Goal: Obtain resource: Download file/media

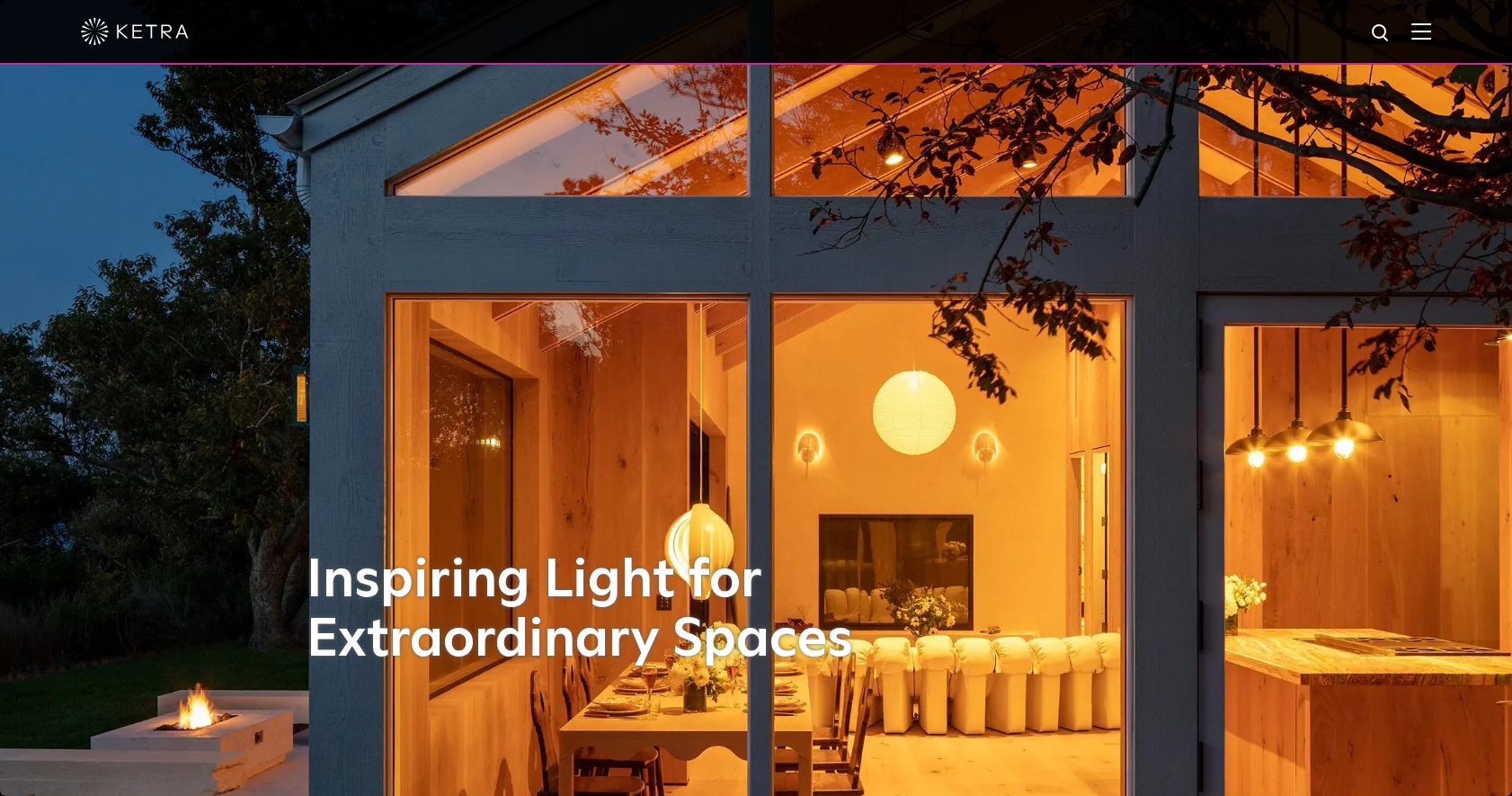
click at [1429, 36] on img at bounding box center [1421, 31] width 20 height 17
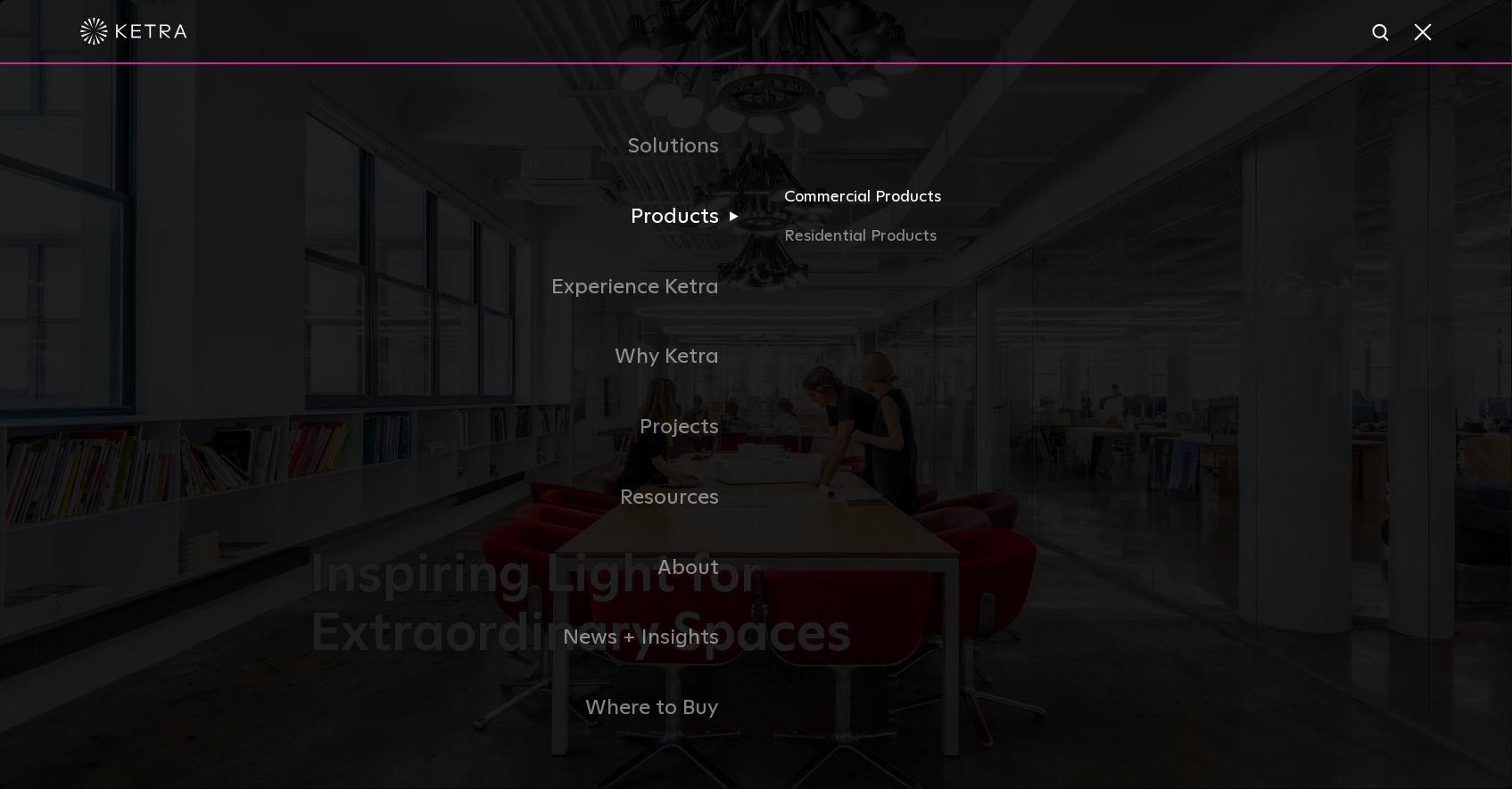
click at [856, 200] on link "Commercial Products" at bounding box center [993, 203] width 417 height 39
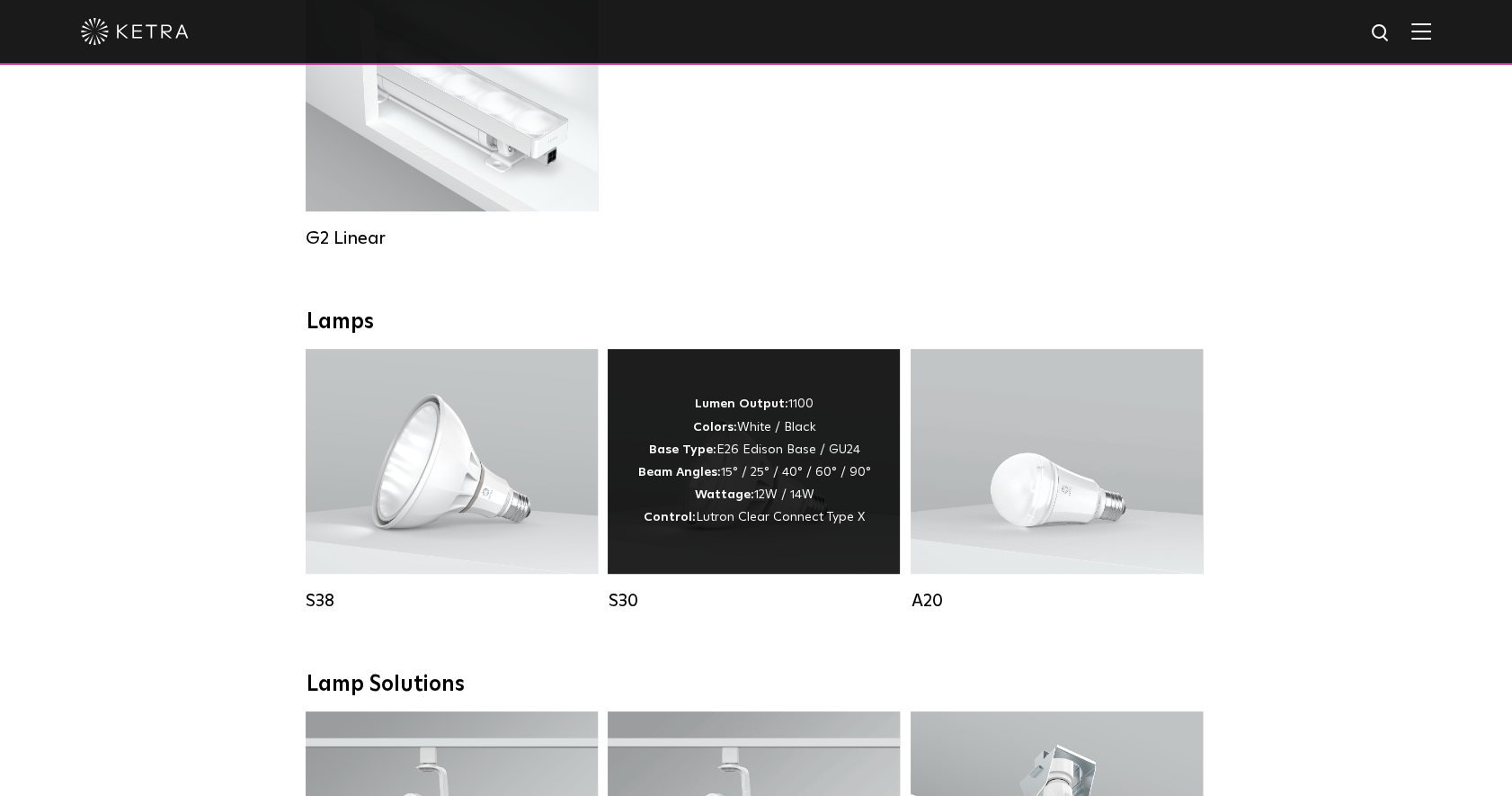
scroll to position [1416, 0]
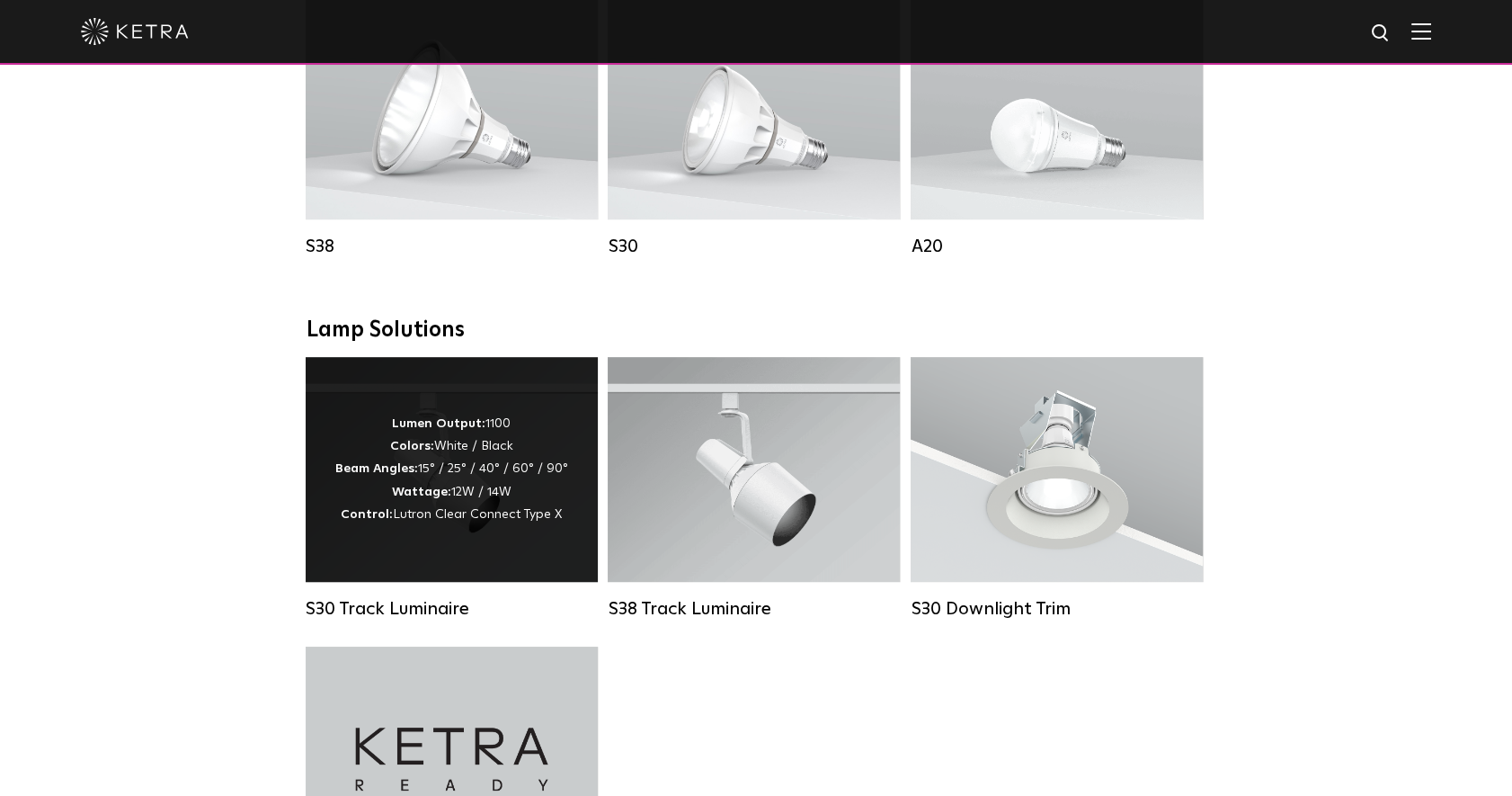
click at [516, 548] on div "Lumen Output: 1100 Colors: White / Black Beam Angles: 15° / 25° / 40° / 60° / 9…" at bounding box center [452, 469] width 292 height 225
click at [516, 495] on div "Lumen Output: 1100 Colors: White / Black Beam Angles: 15° / 25° / 40° / 60° / 9…" at bounding box center [452, 469] width 233 height 113
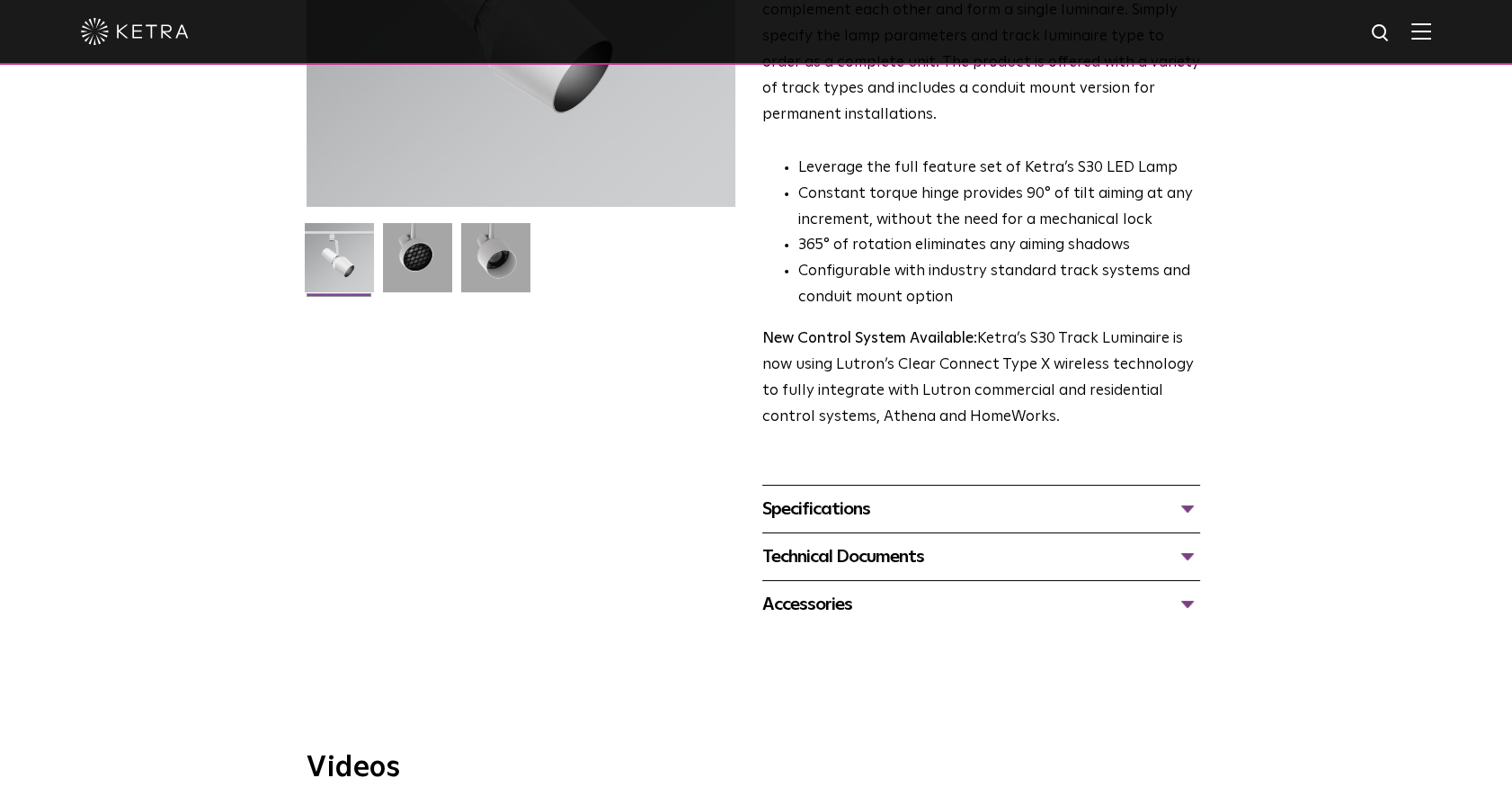
scroll to position [709, 0]
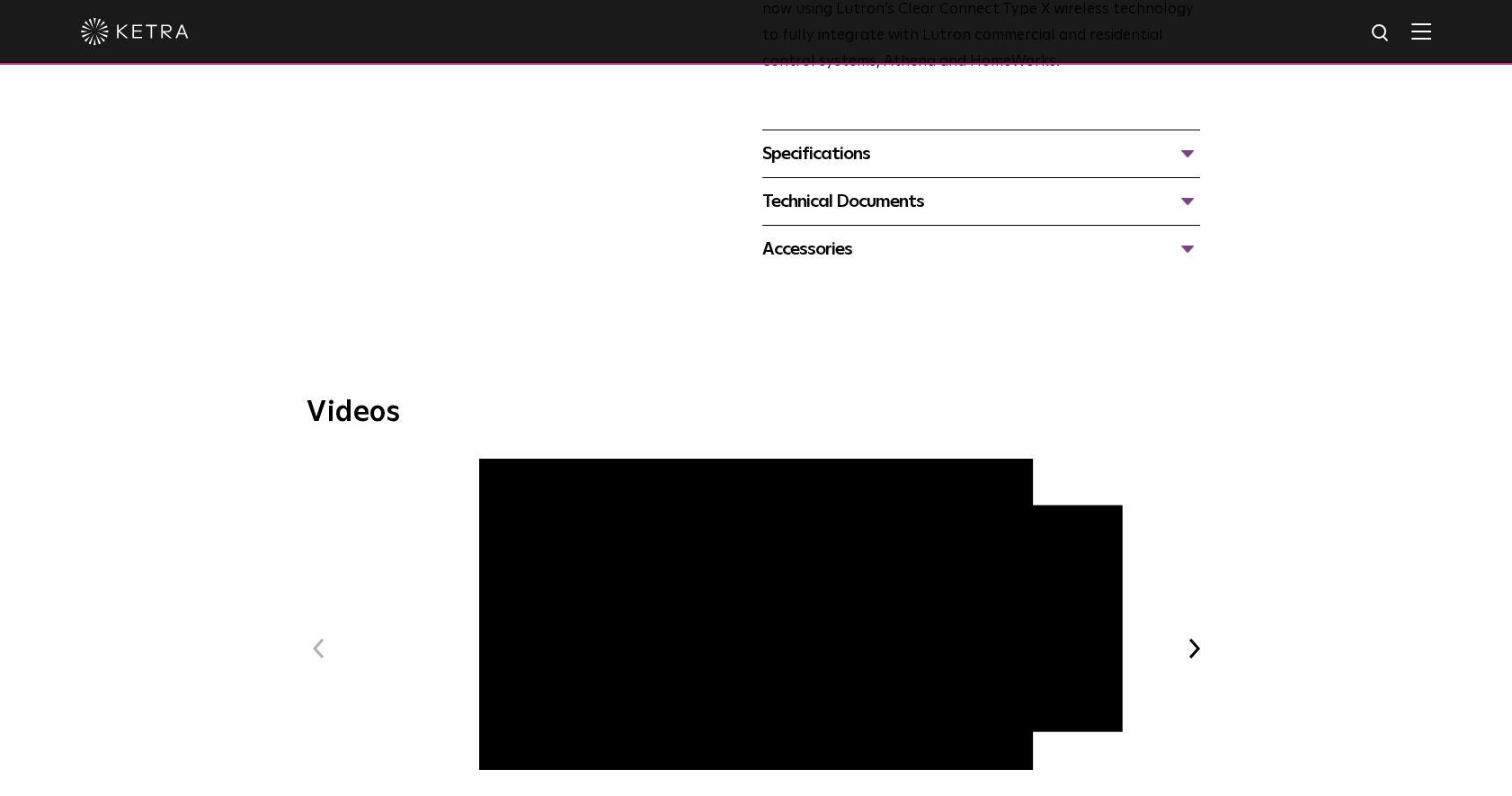
click at [1091, 178] on div "Technical Documents S30 Track Luminaire Specification Sheet S30 Track Installat…" at bounding box center [980, 201] width 438 height 47
click at [1101, 187] on div "Technical Documents" at bounding box center [980, 201] width 438 height 29
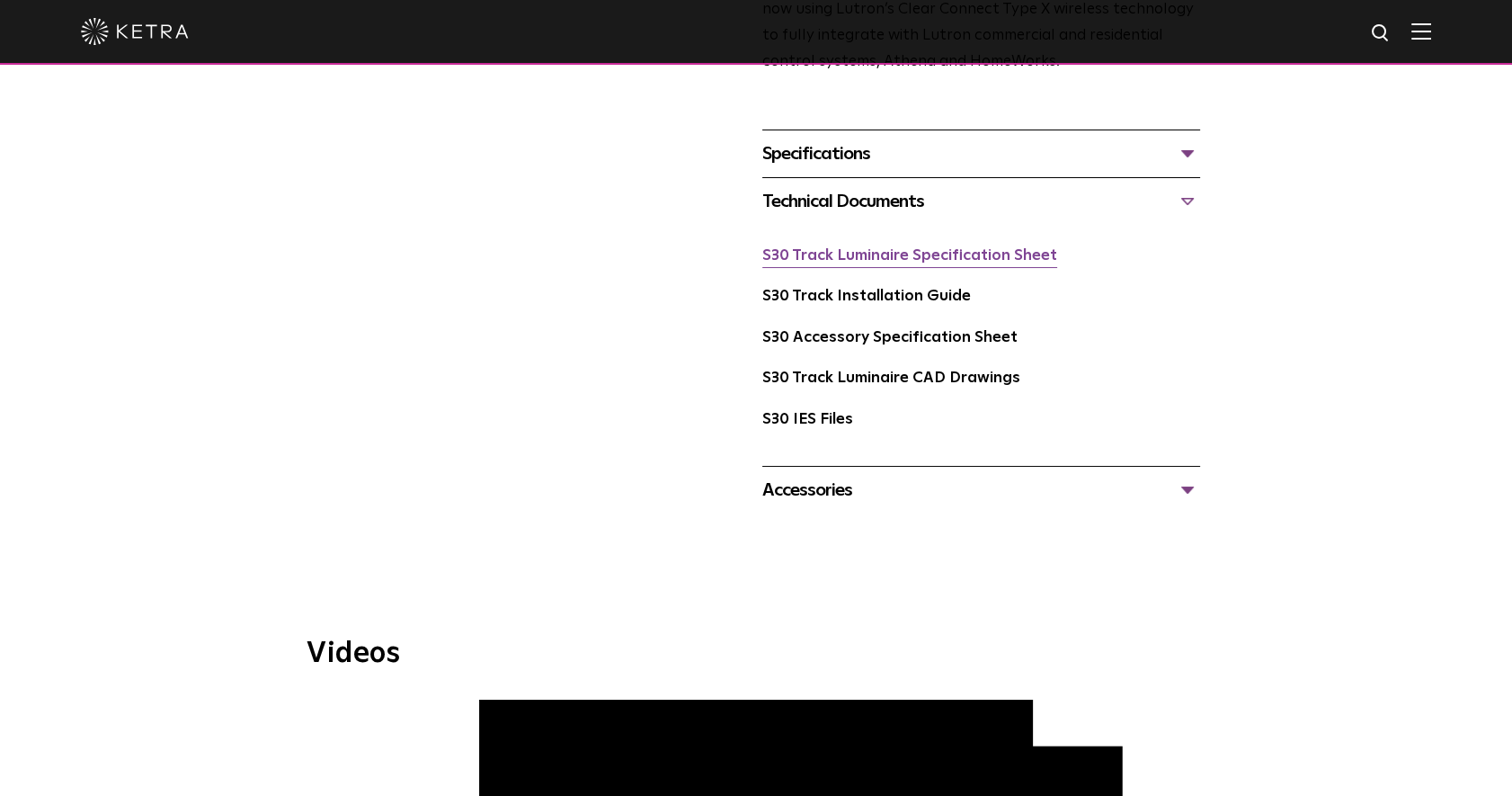
click at [953, 249] on link "S30 Track Luminaire Specification Sheet" at bounding box center [909, 256] width 295 height 15
